Goal: Find specific page/section: Find specific page/section

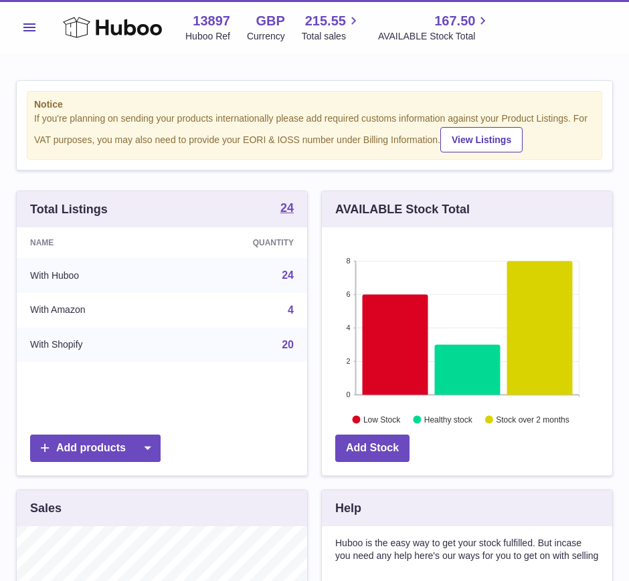
click at [34, 23] on span "Menu" at bounding box center [29, 27] width 12 height 8
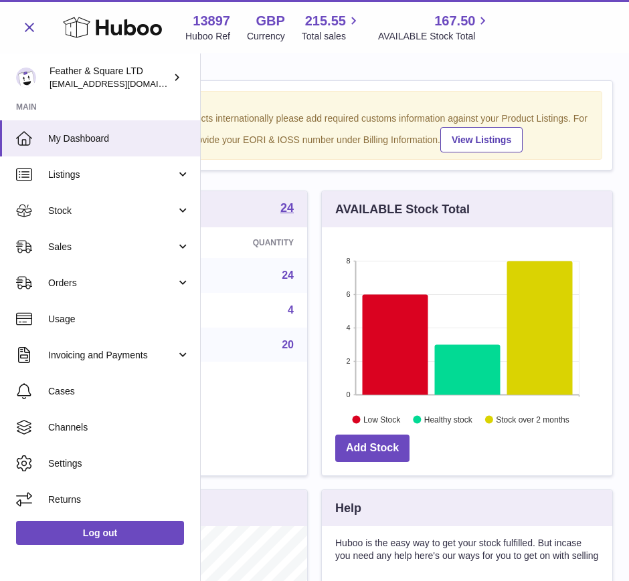
click at [90, 242] on span "Sales" at bounding box center [112, 247] width 128 height 13
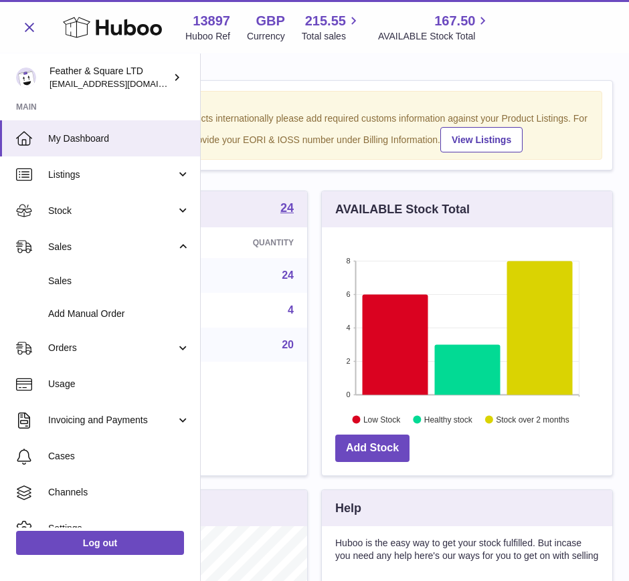
click at [94, 292] on link "Sales" at bounding box center [100, 281] width 200 height 33
